Goal: Information Seeking & Learning: Learn about a topic

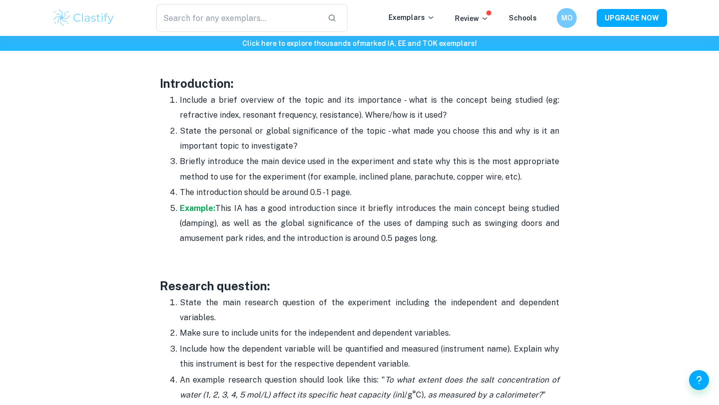
scroll to position [651, 0]
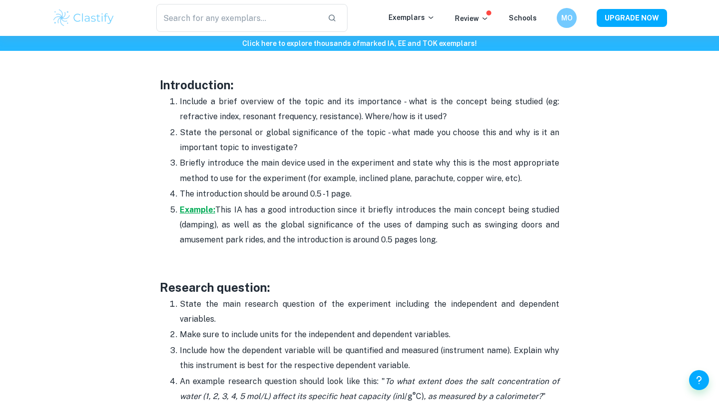
click at [211, 206] on strong "Example:" at bounding box center [197, 209] width 35 height 9
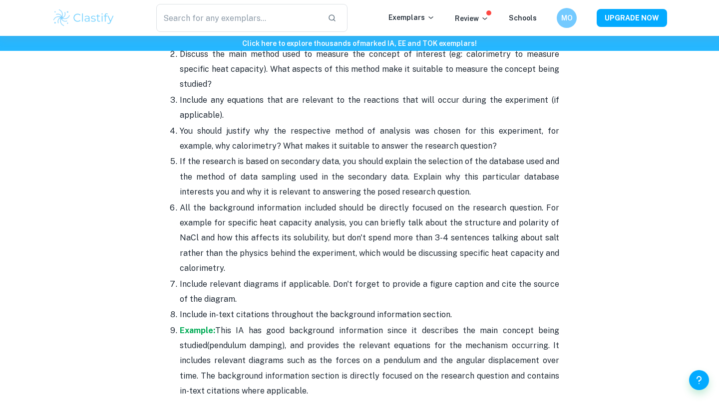
scroll to position [1141, 0]
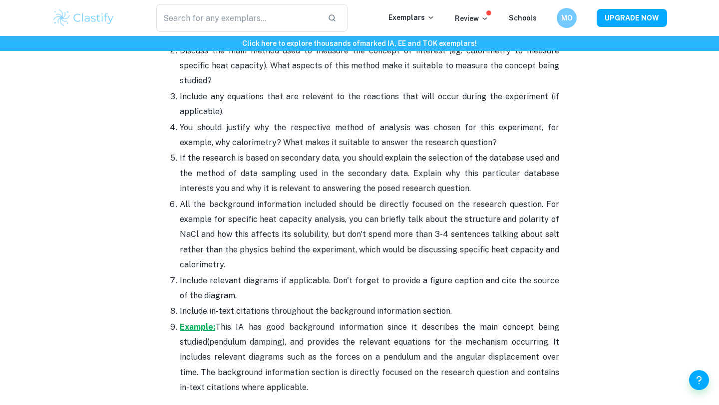
click at [204, 322] on strong "Example:" at bounding box center [197, 326] width 35 height 9
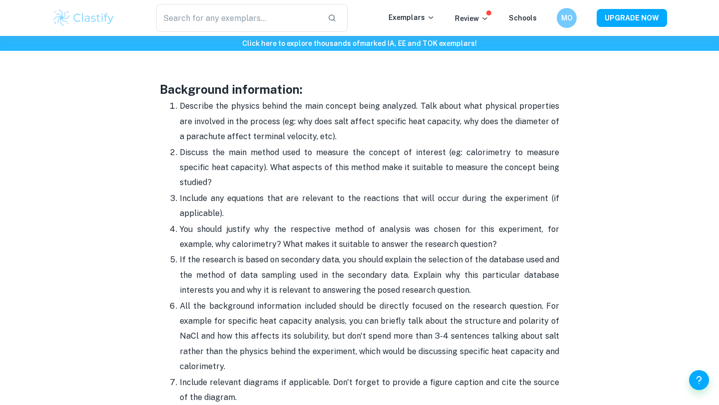
scroll to position [1045, 0]
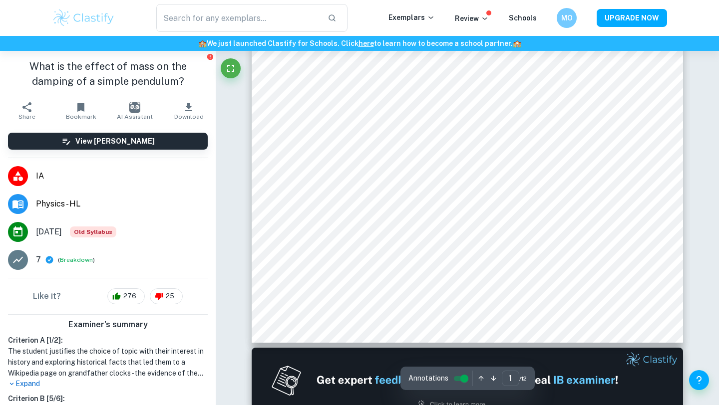
scroll to position [164, 0]
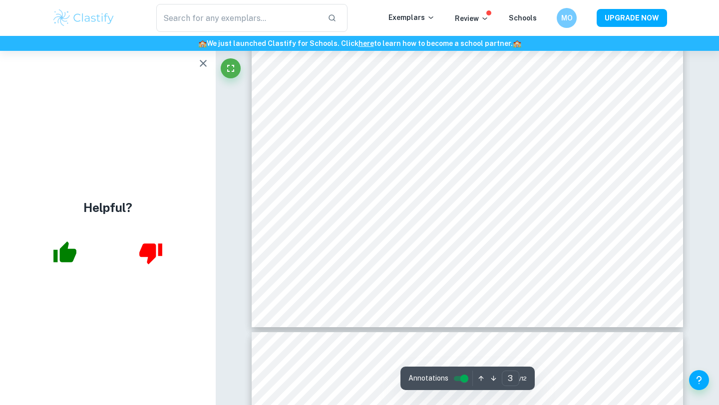
scroll to position [1558, 0]
click at [201, 63] on icon "button" at bounding box center [203, 63] width 12 height 12
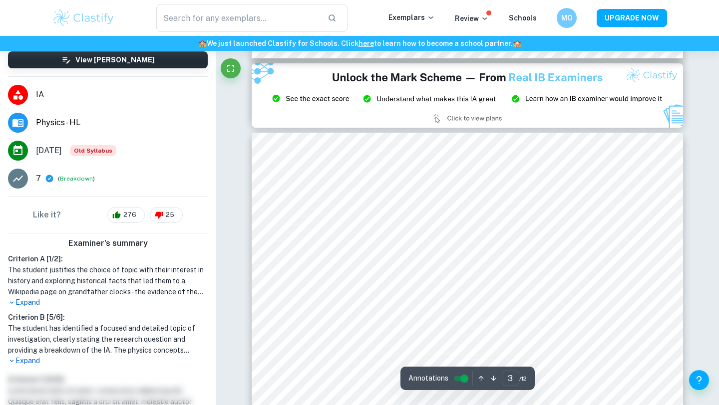
scroll to position [1277, 0]
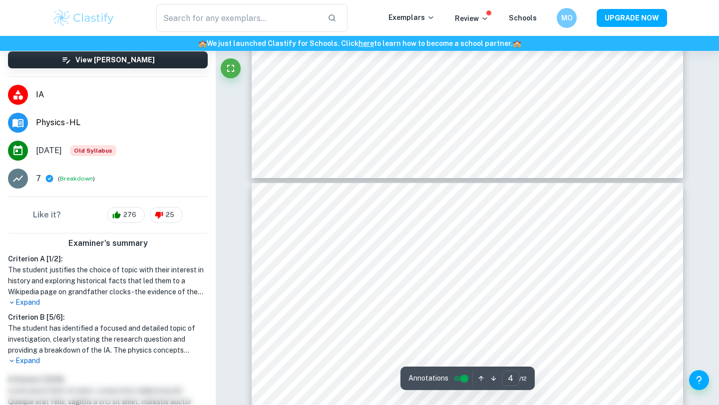
type input "3"
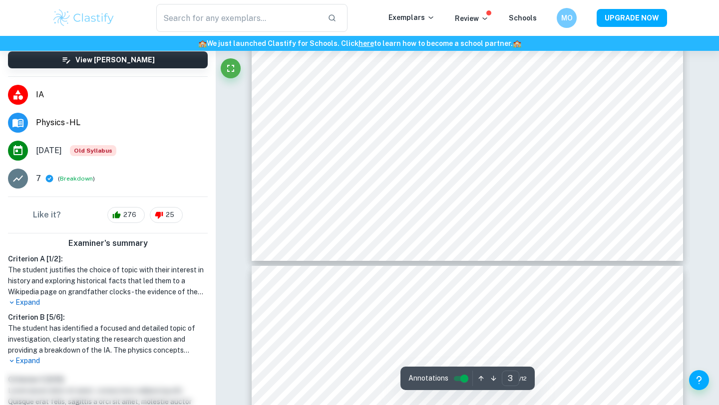
scroll to position [1622, 0]
